Goal: Information Seeking & Learning: Learn about a topic

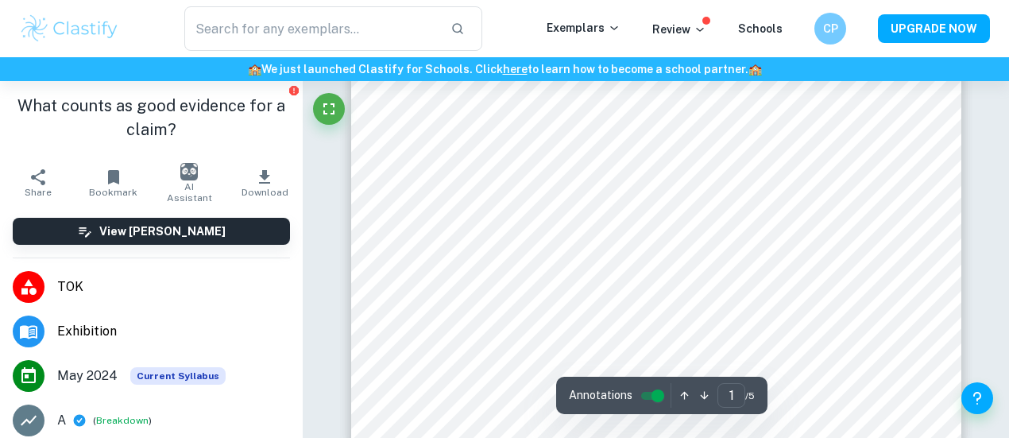
scroll to position [447, 0]
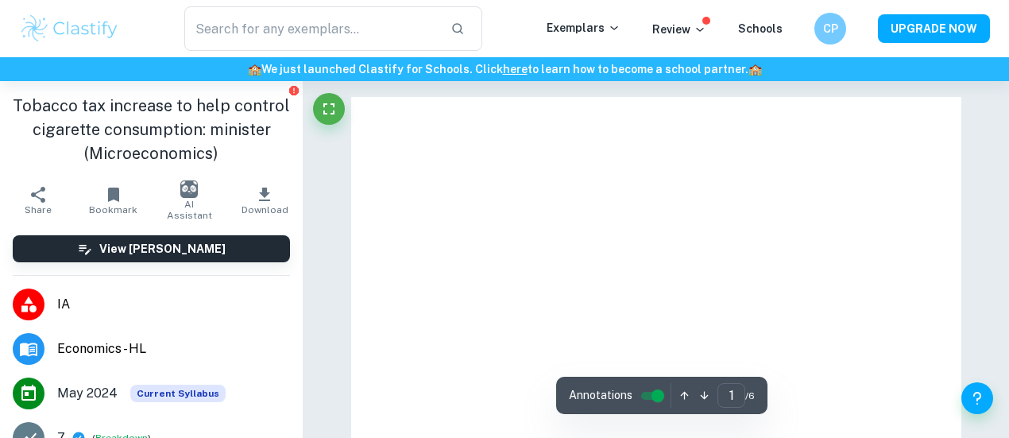
click at [98, 37] on img at bounding box center [69, 29] width 101 height 32
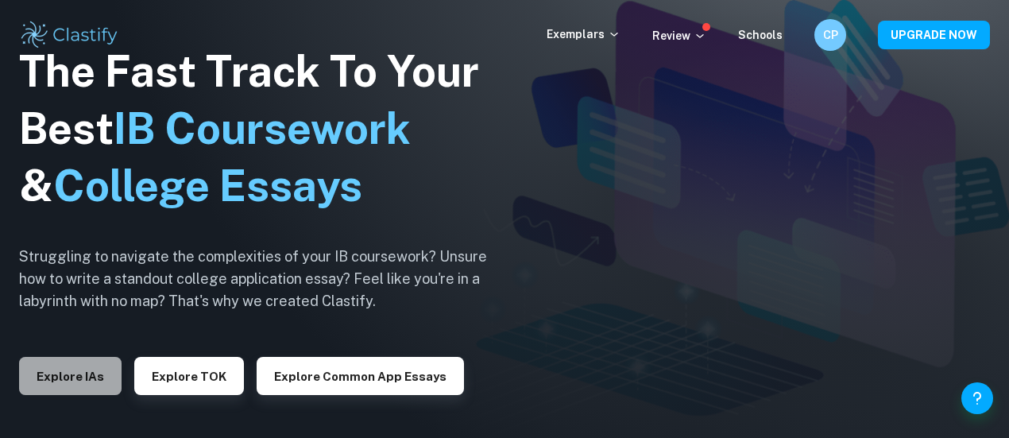
click at [87, 377] on button "Explore IAs" at bounding box center [70, 376] width 103 height 38
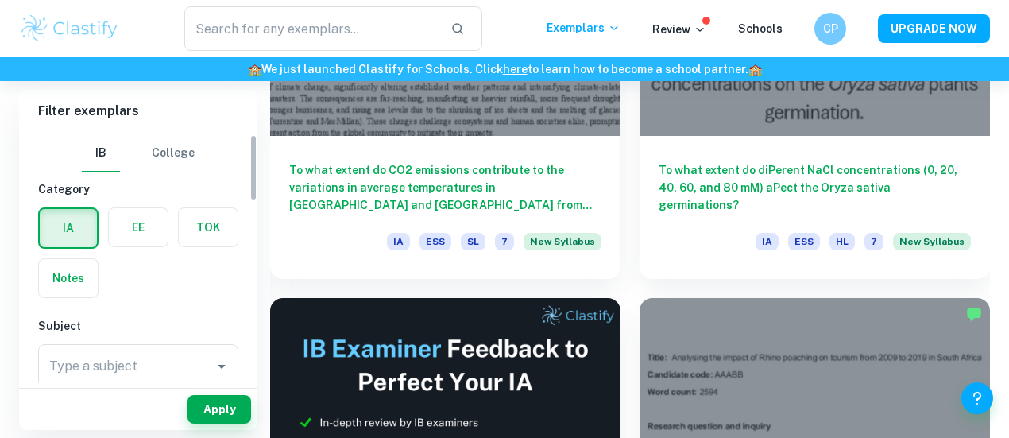
scroll to position [662, 0]
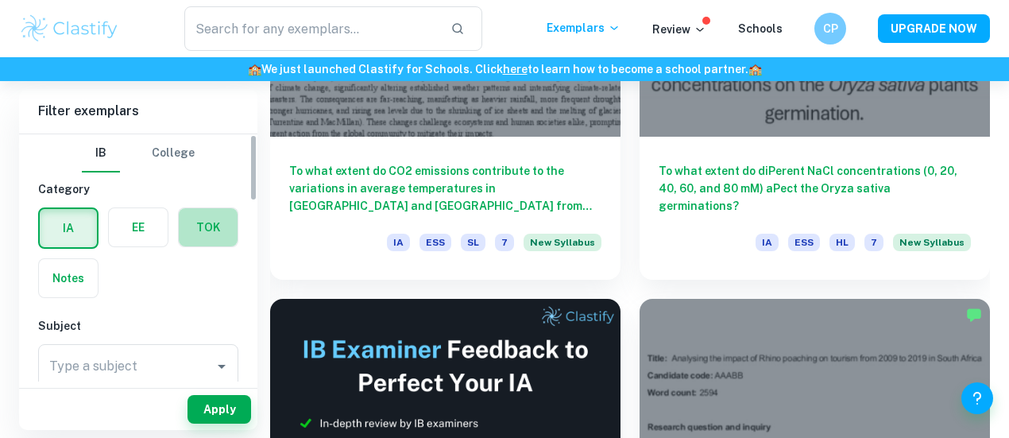
click at [217, 223] on label "button" at bounding box center [208, 227] width 59 height 38
click at [0, 0] on input "radio" at bounding box center [0, 0] width 0 height 0
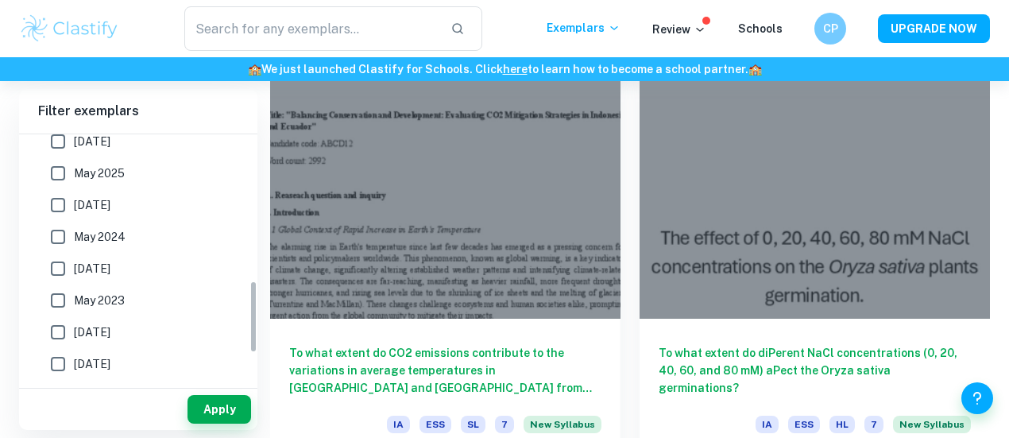
scroll to position [506, 0]
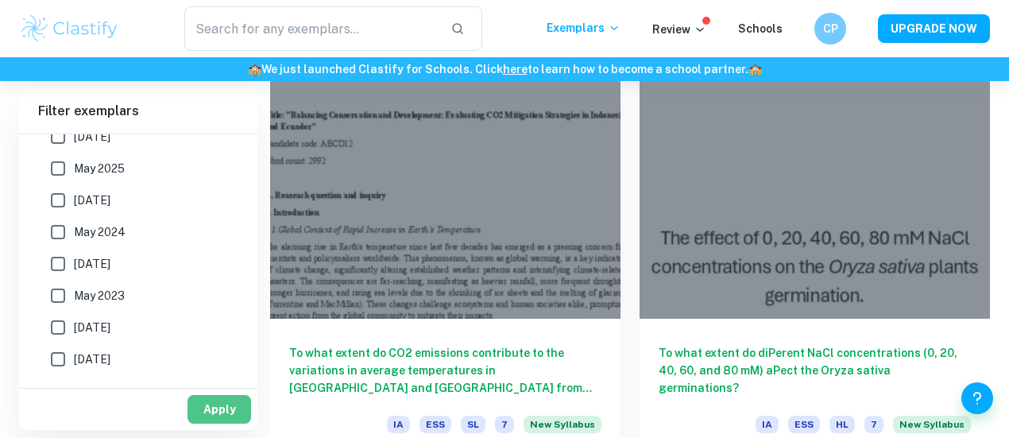
click at [207, 397] on button "Apply" at bounding box center [220, 409] width 64 height 29
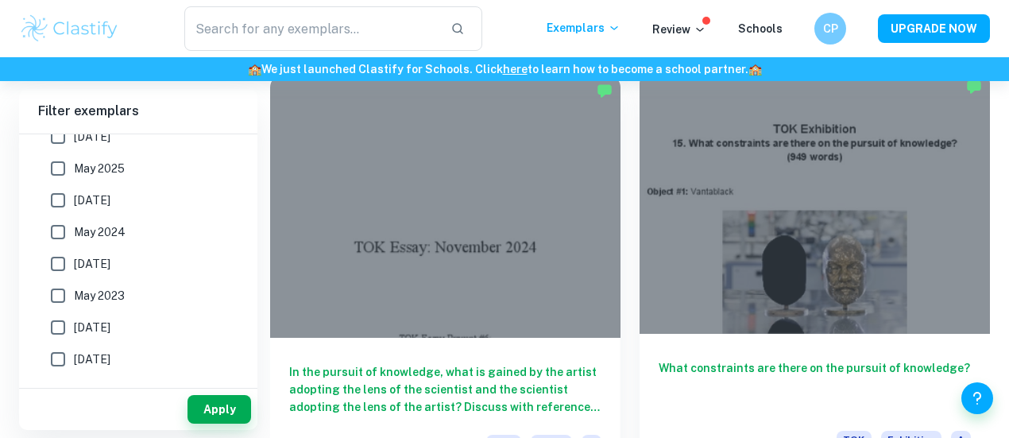
scroll to position [382, 0]
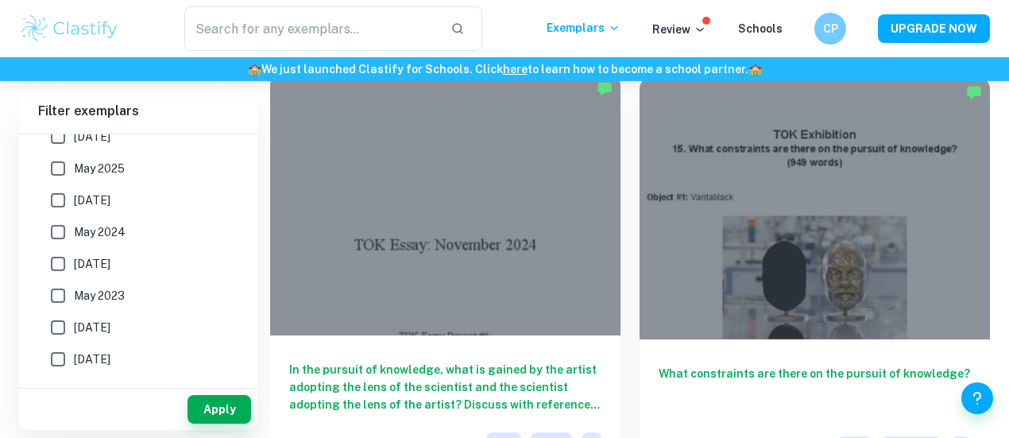
click at [421, 237] on div at bounding box center [445, 203] width 351 height 263
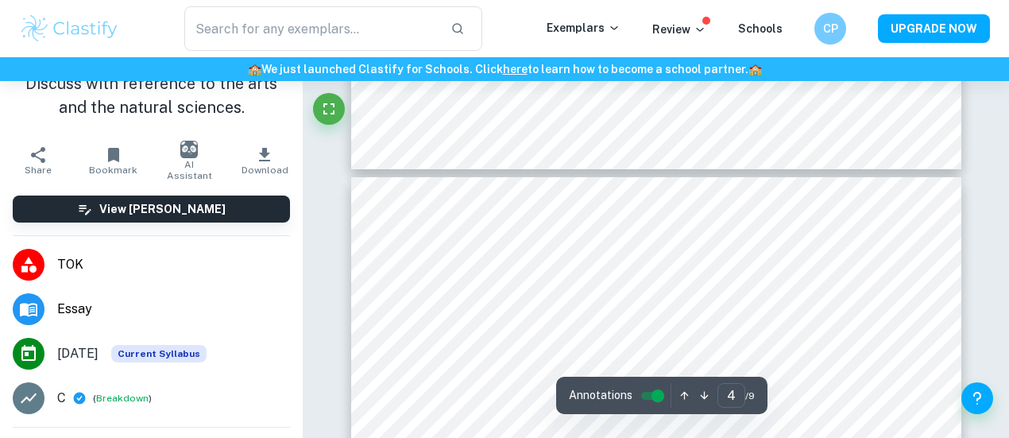
scroll to position [2555, 0]
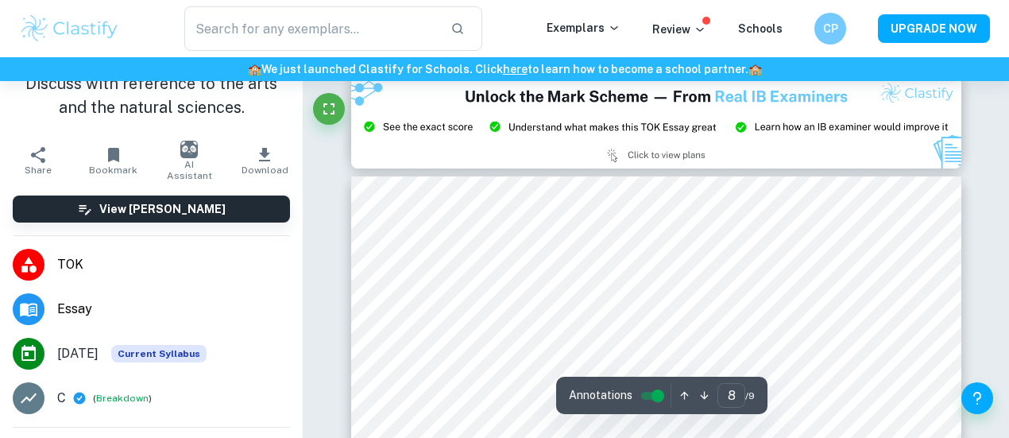
type input "9"
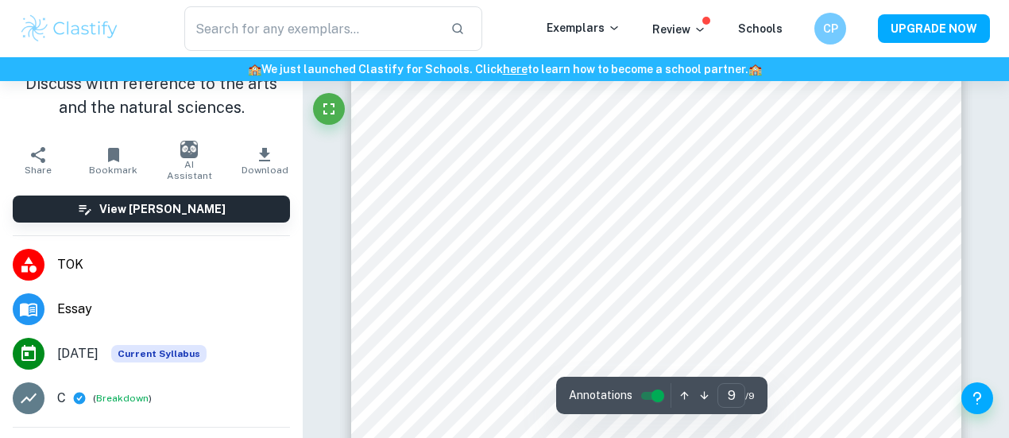
scroll to position [7140, 0]
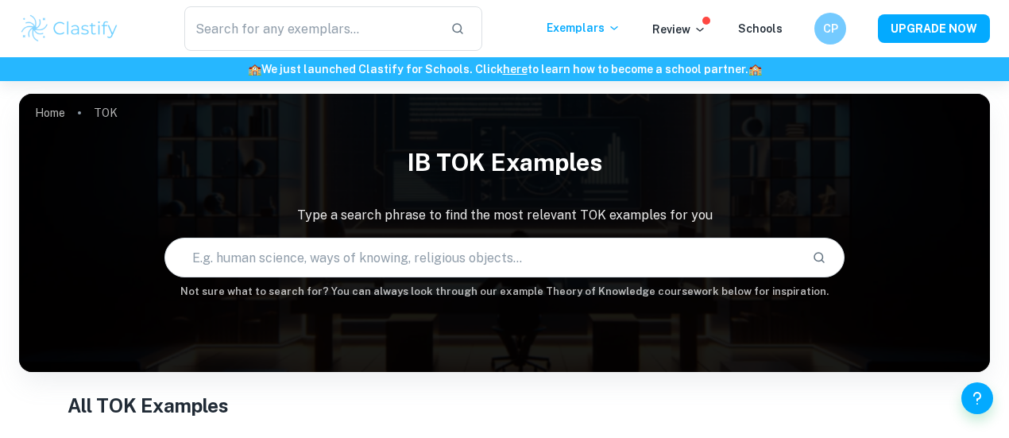
click at [560, 244] on input "text" at bounding box center [481, 257] width 633 height 45
type input "lens of the artist"
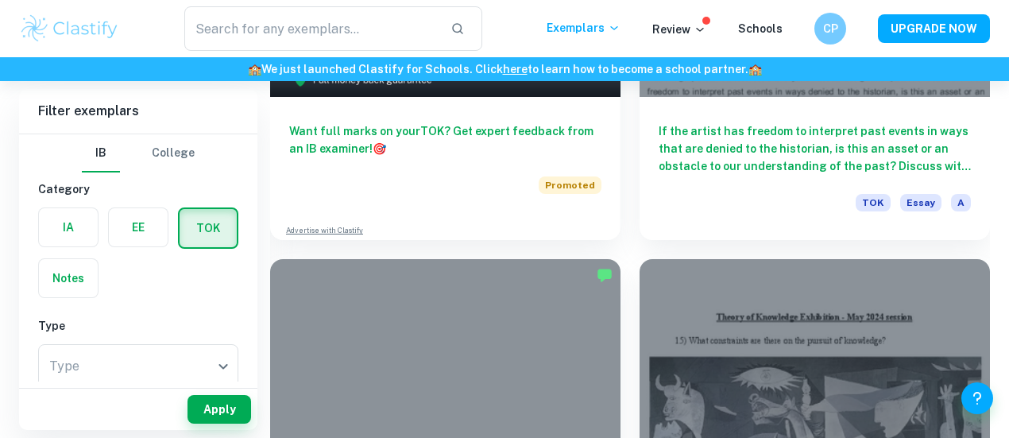
scroll to position [1070, 0]
